Goal: Find specific page/section: Find specific page/section

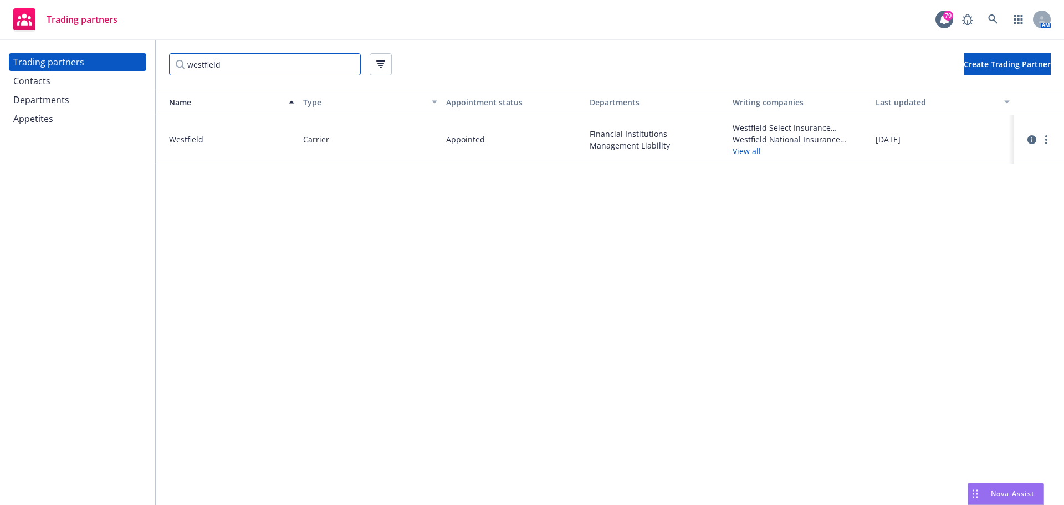
click at [232, 64] on input "westfield" at bounding box center [265, 64] width 192 height 22
drag, startPoint x: 255, startPoint y: 64, endPoint x: 96, endPoint y: 60, distance: 159.1
click at [103, 60] on div "Trading partners Contacts Departments Appetites westfield Create Trading Partne…" at bounding box center [532, 272] width 1064 height 465
click at [59, 76] on div "Contacts" at bounding box center [77, 81] width 129 height 18
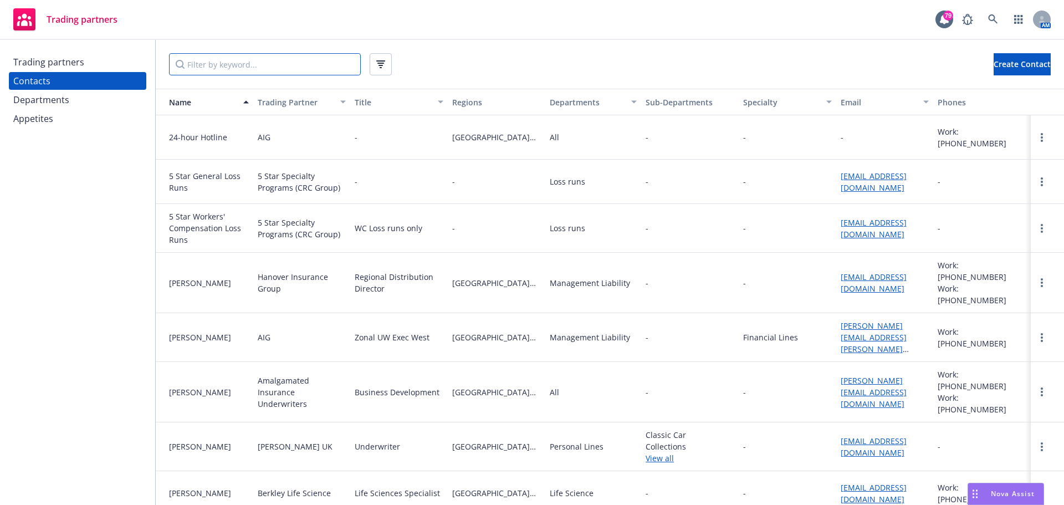
click at [219, 68] on input "Filter by keyword..." at bounding box center [265, 64] width 192 height 22
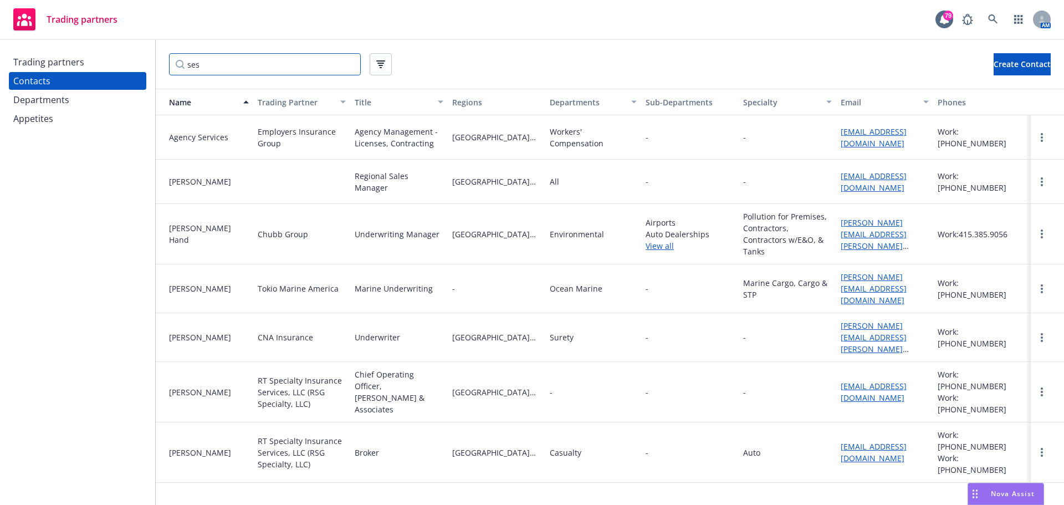
type input "se"
drag, startPoint x: 231, startPoint y: 66, endPoint x: 164, endPoint y: 64, distance: 67.1
click at [157, 66] on div "se Create Contact" at bounding box center [610, 64] width 908 height 49
click at [382, 61] on icon "button" at bounding box center [380, 60] width 9 height 1
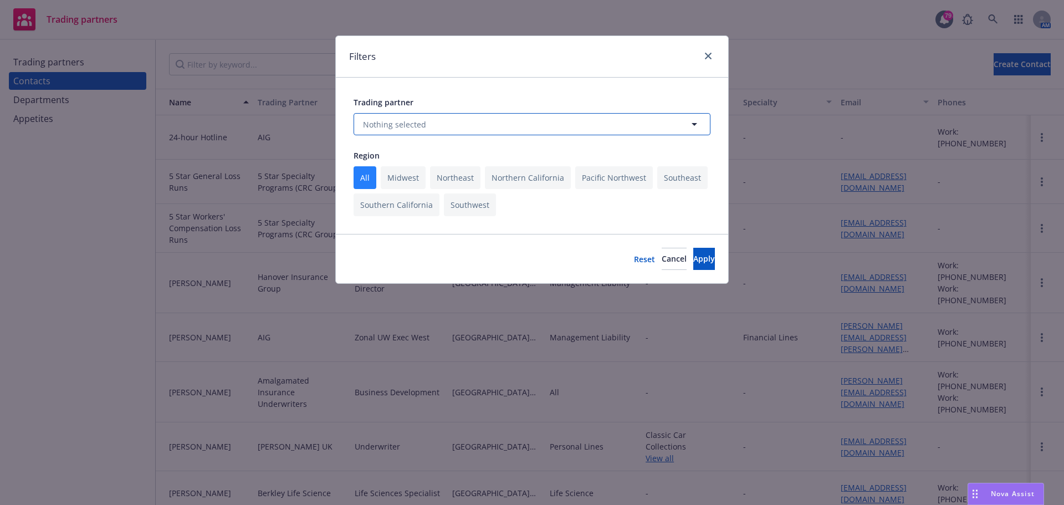
click at [395, 120] on span "Nothing selected" at bounding box center [394, 125] width 63 height 12
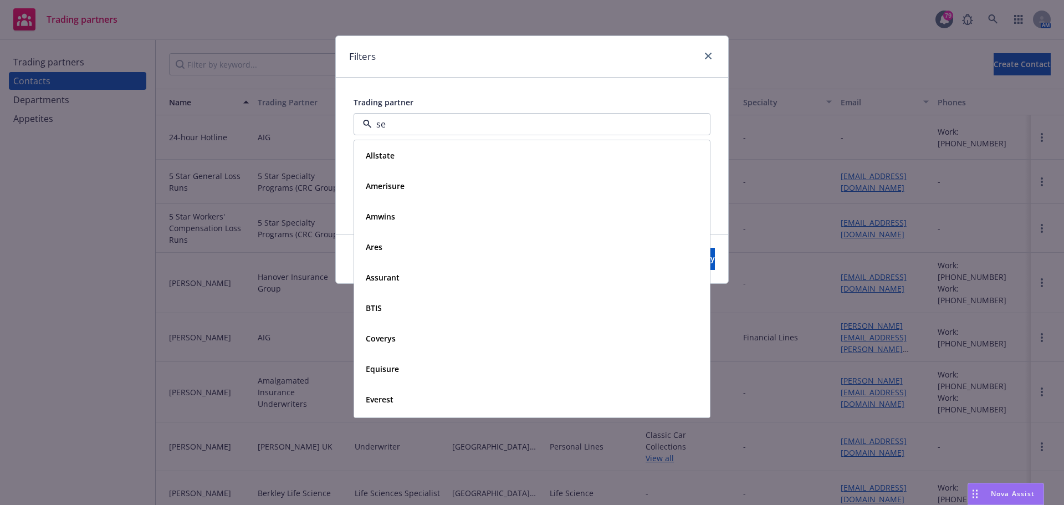
type input "ses"
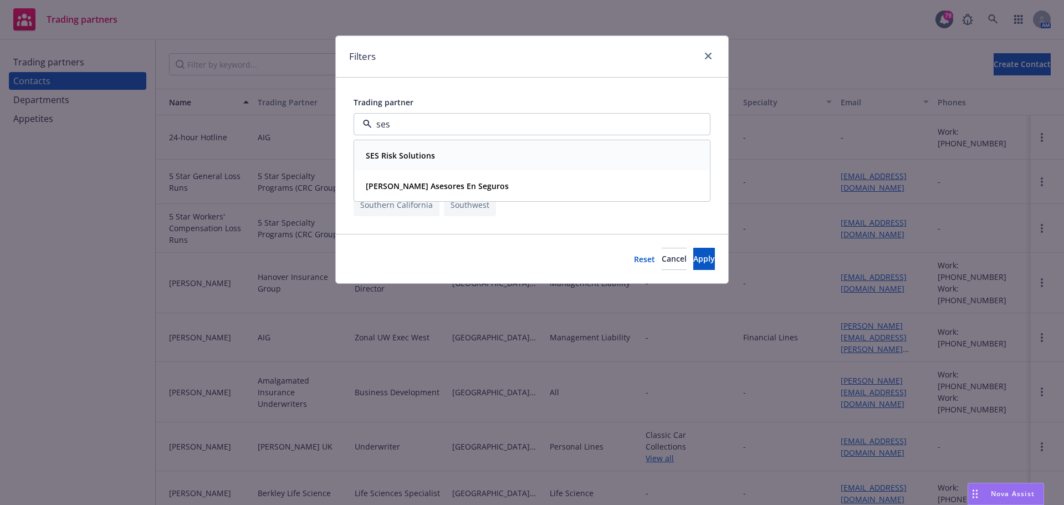
click at [417, 153] on strong "SES Risk Solutions" at bounding box center [400, 155] width 69 height 11
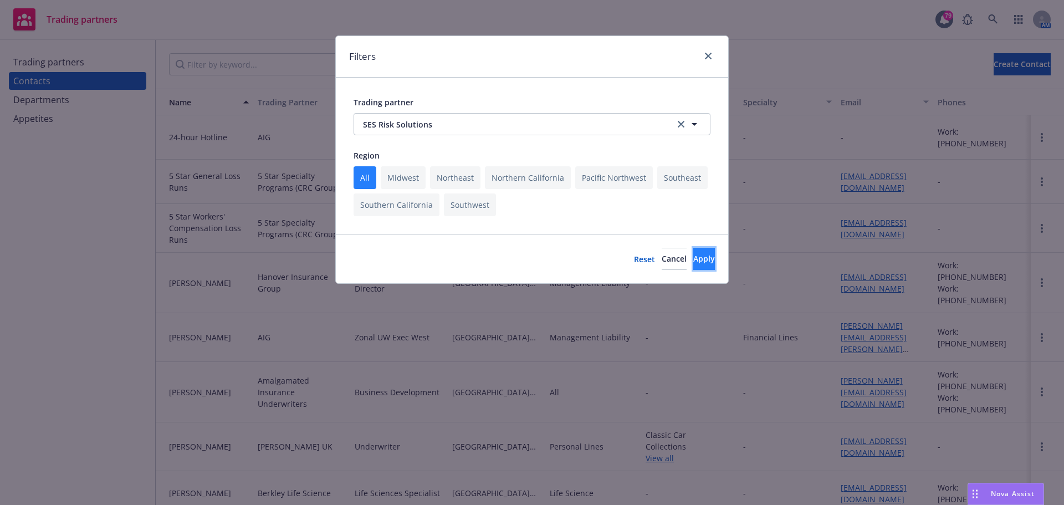
click at [693, 255] on span "Apply" at bounding box center [704, 258] width 22 height 11
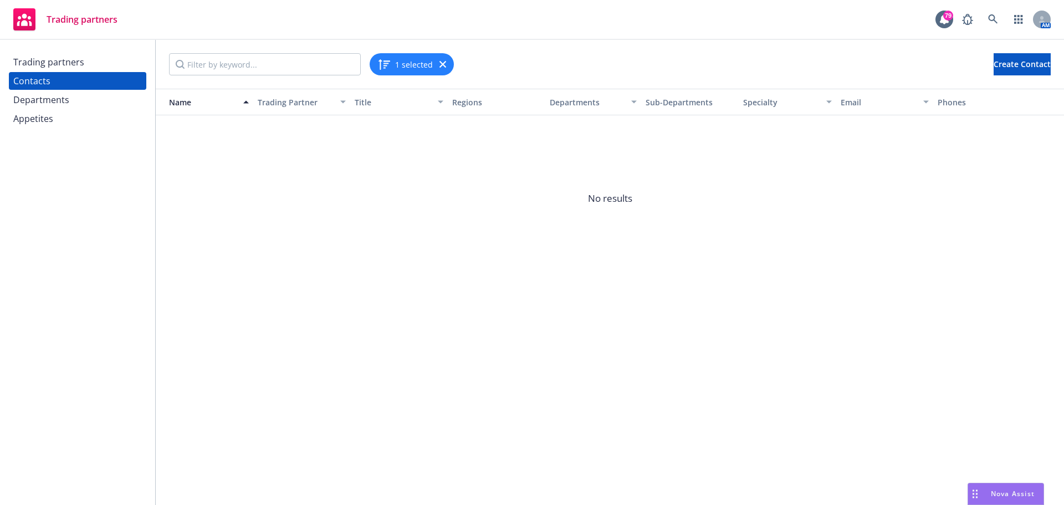
click at [443, 64] on icon "button" at bounding box center [442, 64] width 7 height 7
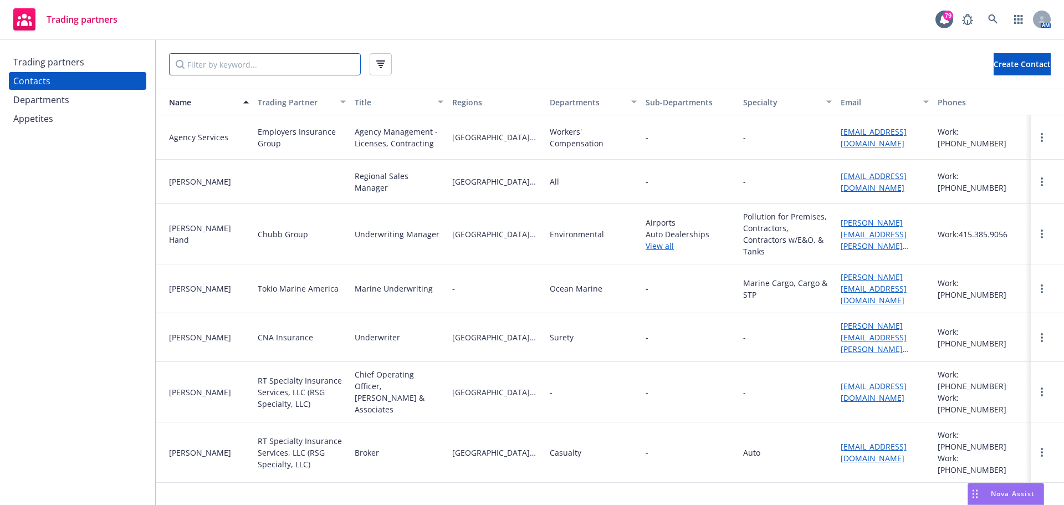
click at [237, 66] on input "Filter by keyword..." at bounding box center [265, 64] width 192 height 22
type input "SES"
click at [218, 66] on input "SES" at bounding box center [265, 64] width 192 height 22
click at [89, 64] on div "Trading partners" at bounding box center [77, 62] width 129 height 18
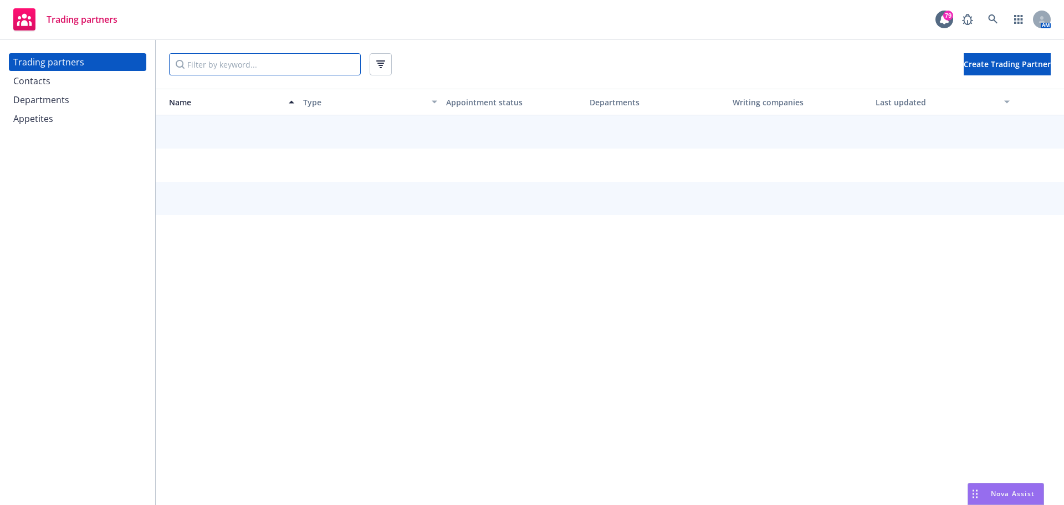
click at [188, 66] on input "Filter by keyword..." at bounding box center [265, 64] width 192 height 22
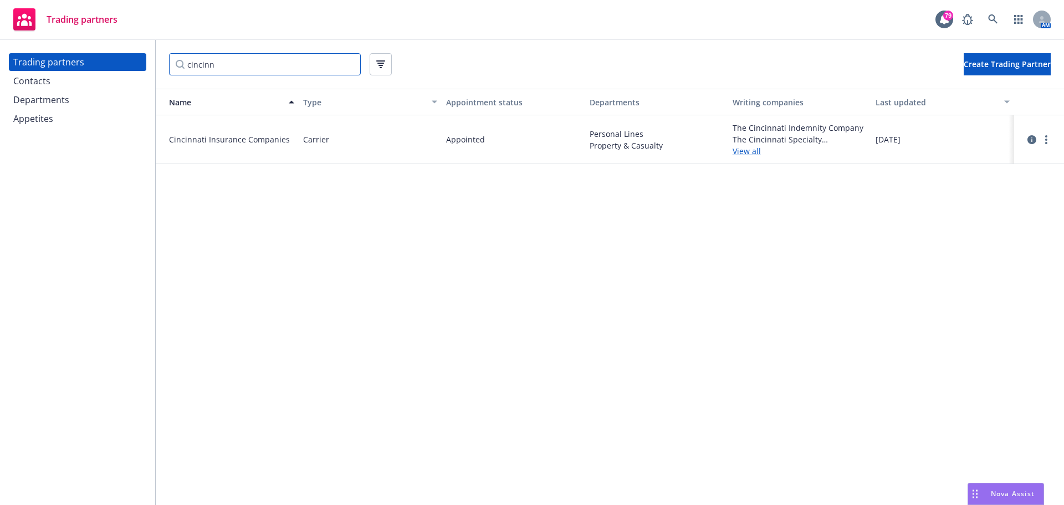
type input "cincinn"
click at [740, 151] on link "View all" at bounding box center [800, 151] width 134 height 12
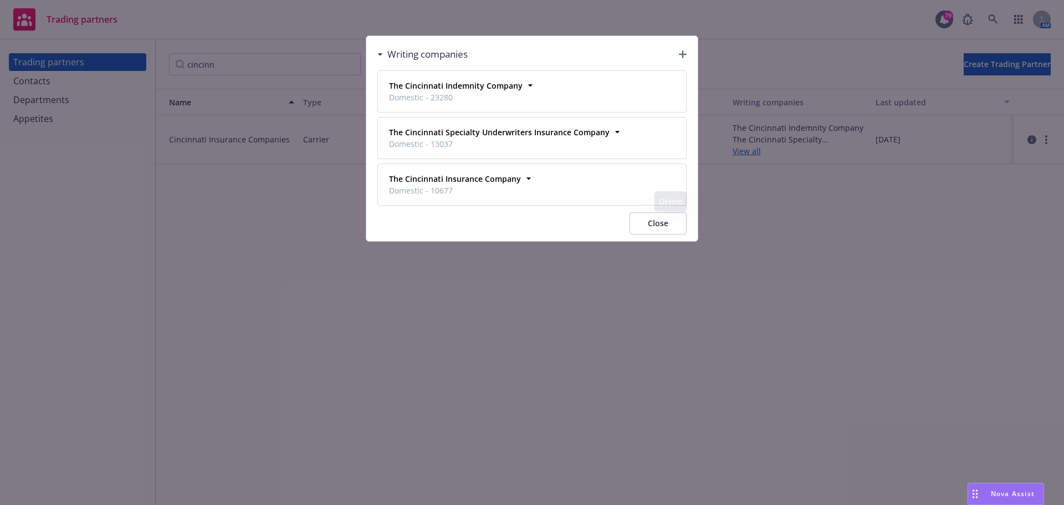
click at [667, 226] on button "Close" at bounding box center [658, 223] width 57 height 22
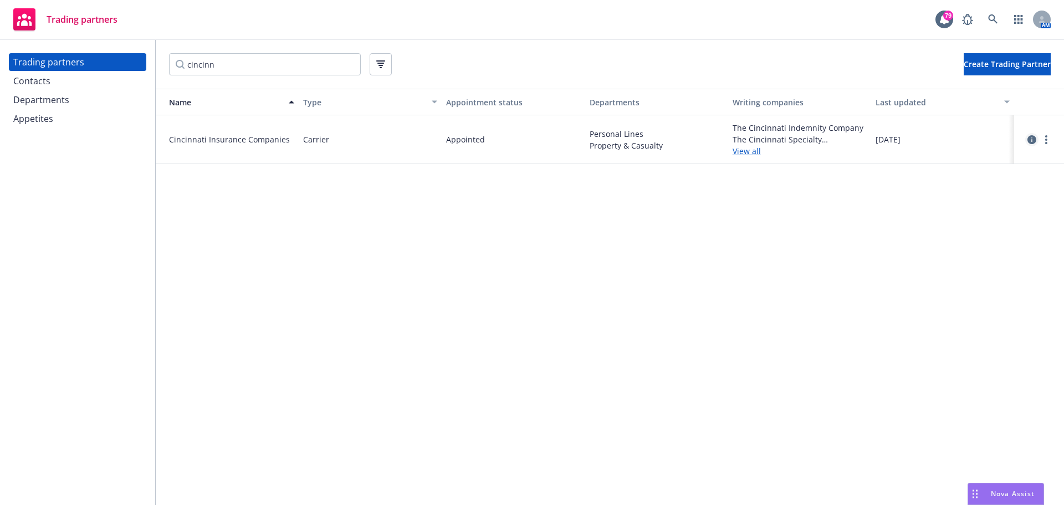
click at [1031, 140] on icon "circleInformation" at bounding box center [1031, 139] width 9 height 9
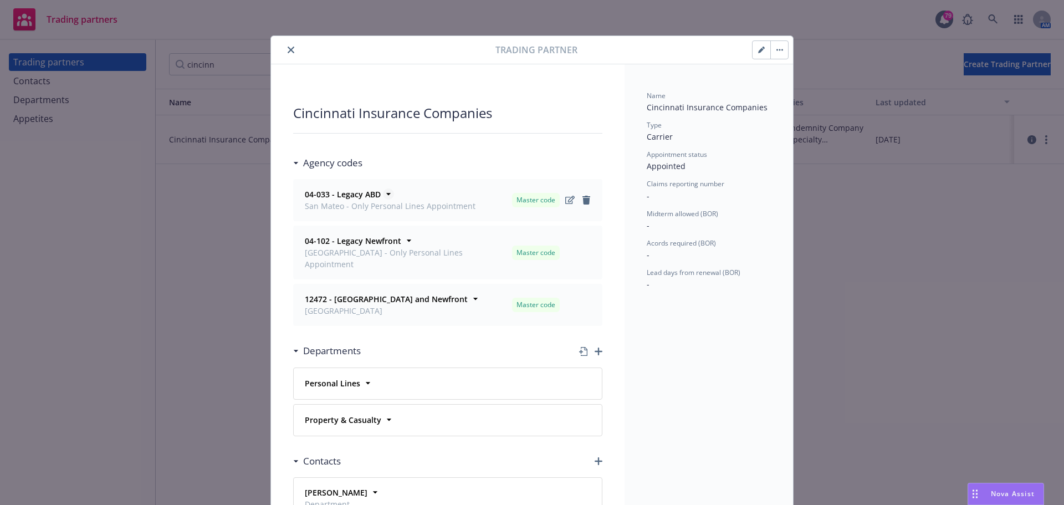
click at [386, 194] on icon at bounding box center [388, 193] width 11 height 11
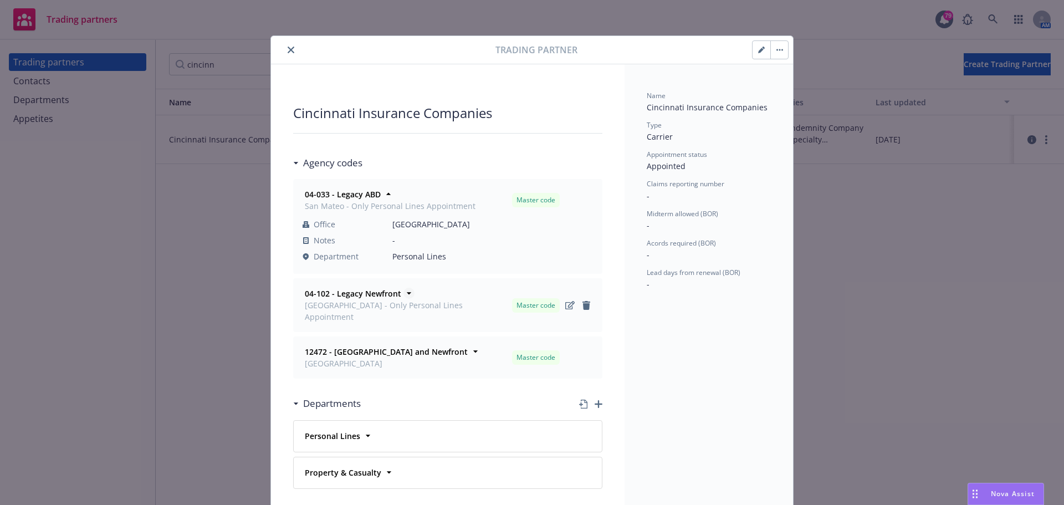
click at [403, 294] on icon at bounding box center [408, 293] width 11 height 11
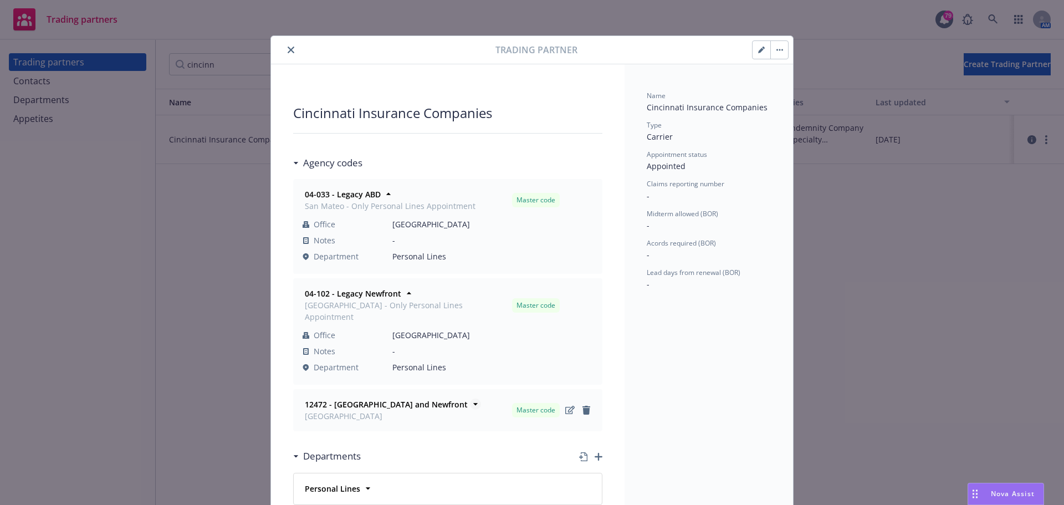
click at [470, 398] on icon at bounding box center [475, 403] width 11 height 11
